Goal: Check status: Check status

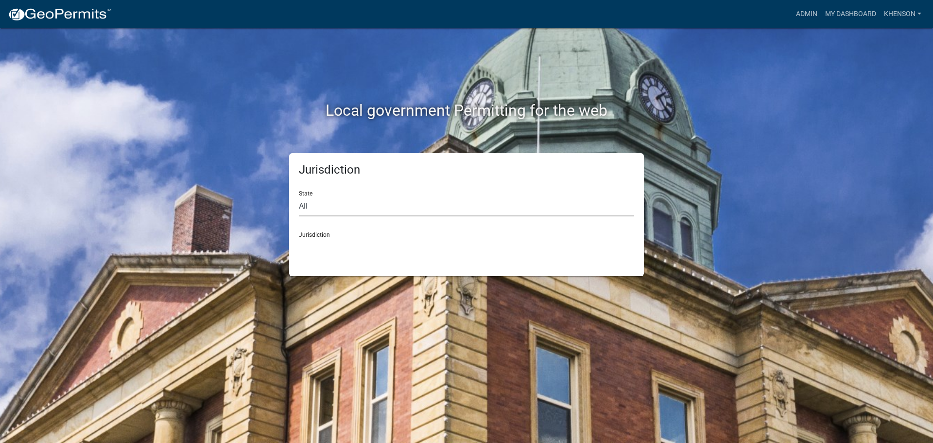
click at [333, 207] on select "All [US_STATE] [US_STATE] [US_STATE] [US_STATE] [US_STATE] [US_STATE] [US_STATE…" at bounding box center [466, 206] width 335 height 20
select select "[US_STATE]"
click at [299, 196] on select "All [US_STATE] [US_STATE] [US_STATE] [US_STATE] [US_STATE] [US_STATE] [US_STATE…" at bounding box center [466, 206] width 335 height 20
drag, startPoint x: 336, startPoint y: 216, endPoint x: 345, endPoint y: 246, distance: 32.0
click at [345, 246] on select "[GEOGRAPHIC_DATA], [US_STATE][PERSON_NAME][GEOGRAPHIC_DATA], [US_STATE][PERSON_…" at bounding box center [466, 248] width 335 height 20
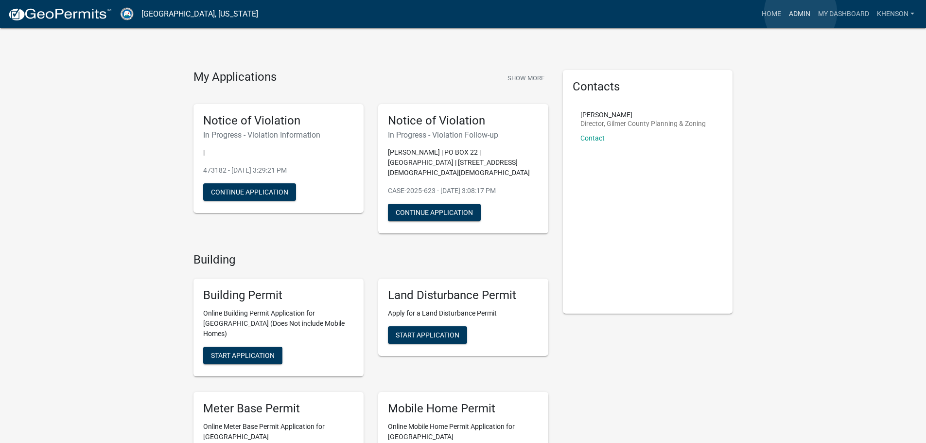
click at [801, 13] on link "Admin" at bounding box center [799, 14] width 29 height 18
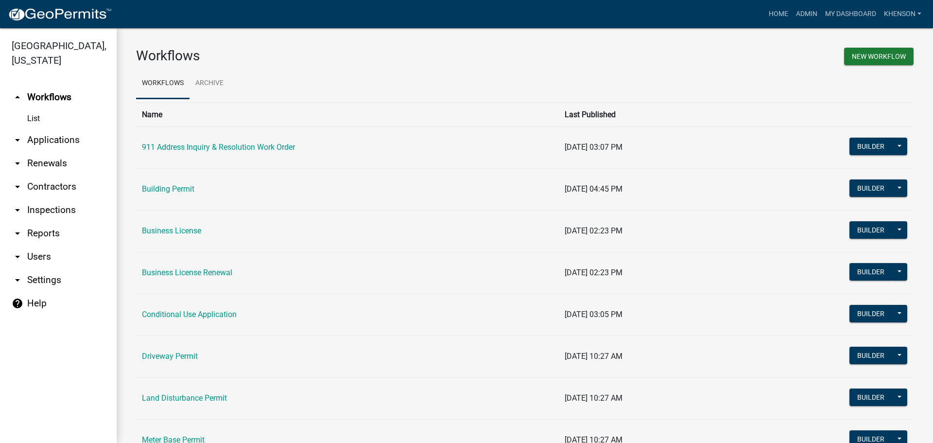
click at [49, 143] on link "arrow_drop_down Applications" at bounding box center [58, 139] width 117 height 23
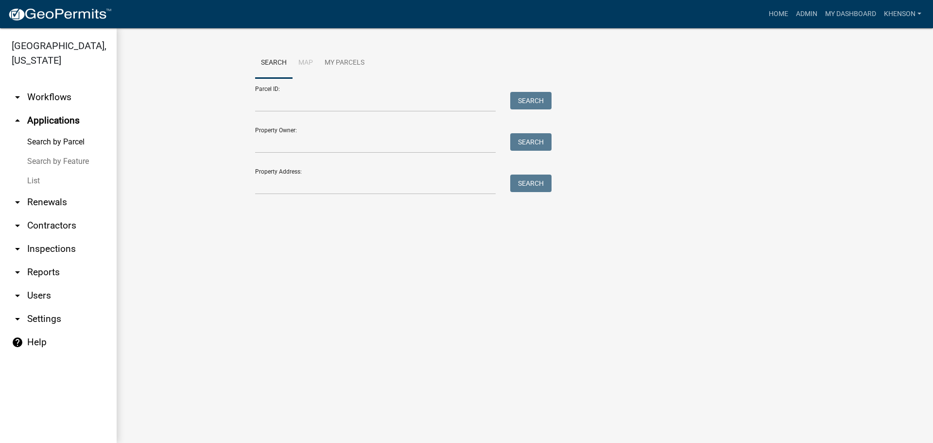
click at [36, 178] on link "List" at bounding box center [58, 180] width 117 height 19
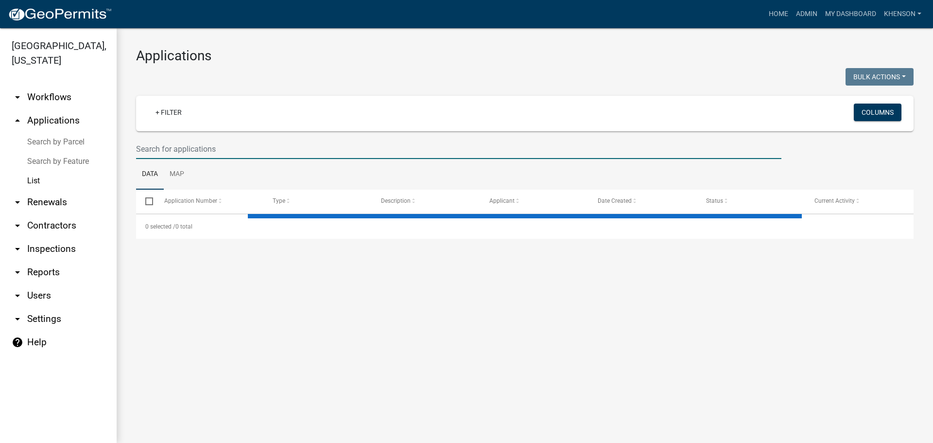
click at [195, 145] on input "text" at bounding box center [458, 149] width 645 height 20
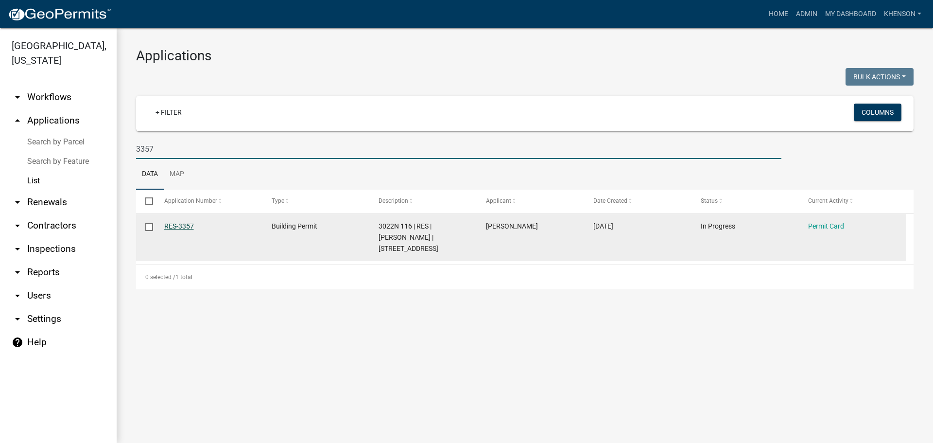
type input "3357"
click at [185, 225] on link "RES-3357" at bounding box center [179, 226] width 30 height 8
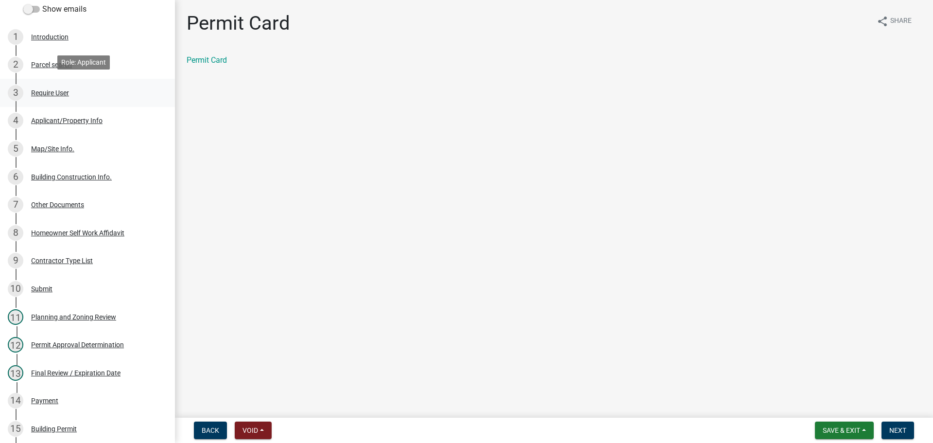
scroll to position [389, 0]
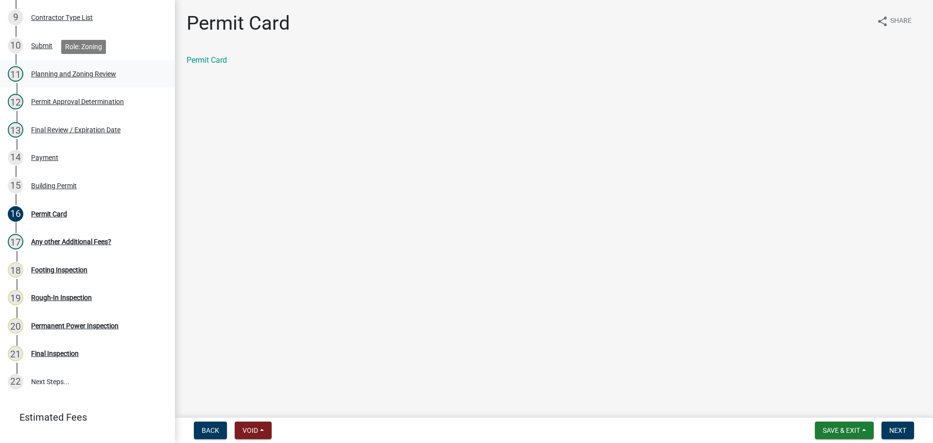
click at [112, 72] on div "Planning and Zoning Review" at bounding box center [73, 73] width 85 height 7
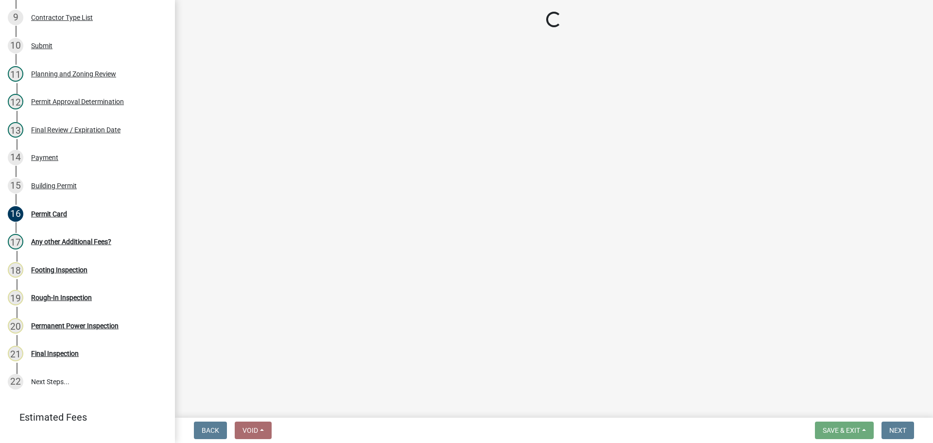
select select "b5c39336-92b9-49ce-a0a5-4e9e9babf743"
select select "f66b4cef-93c9-440c-84d8-a2c8d35cb7c1"
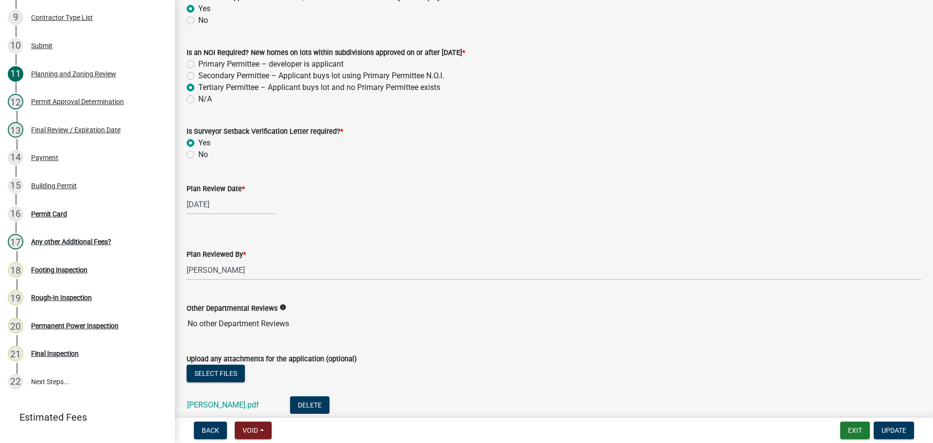
scroll to position [2065, 0]
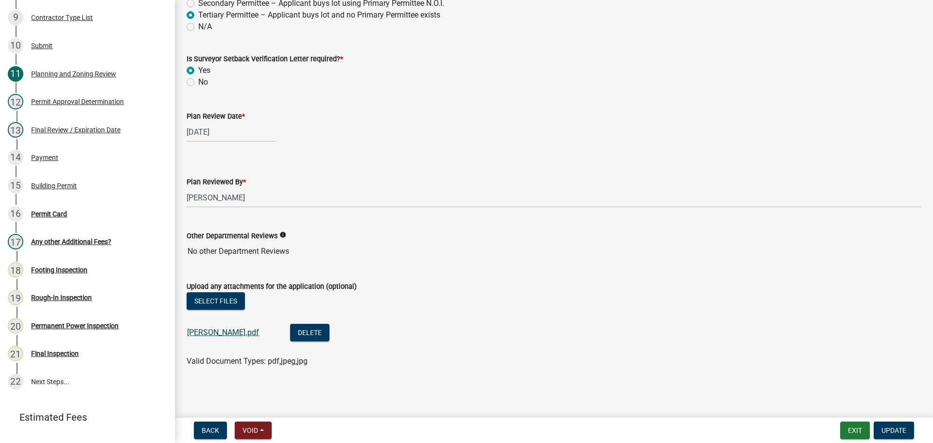
click at [206, 332] on link "[PERSON_NAME].pdf" at bounding box center [223, 332] width 72 height 9
